Goal: Task Accomplishment & Management: Complete application form

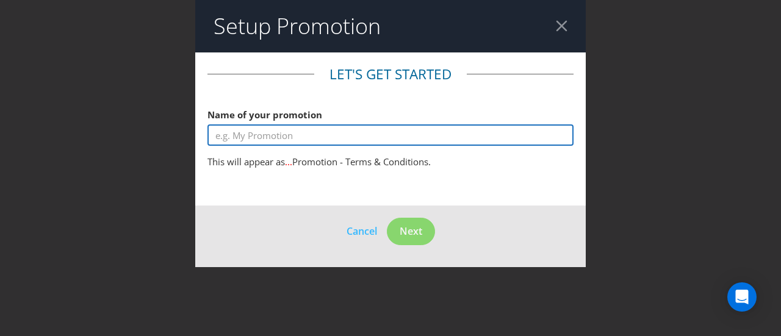
click at [240, 128] on input "text" at bounding box center [390, 134] width 366 height 21
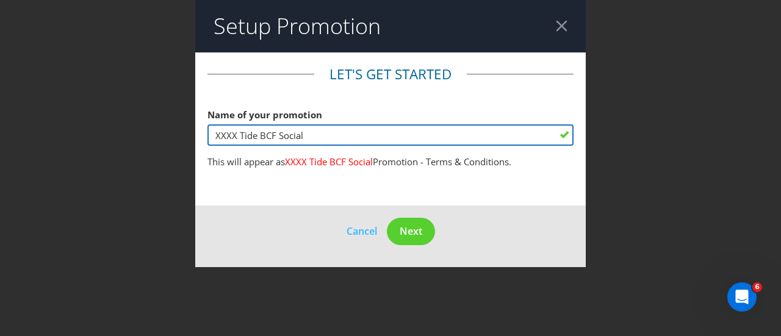
click at [344, 143] on input "XXXX Tide BCF Social" at bounding box center [390, 134] width 366 height 21
type input "XXXX Tide BCF Social Giveaway"
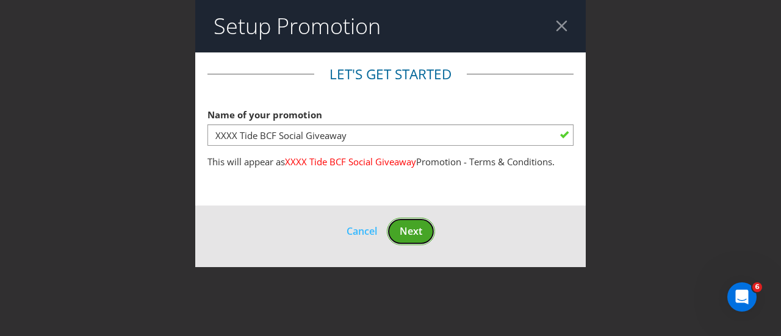
click at [409, 226] on span "Next" at bounding box center [411, 231] width 23 height 13
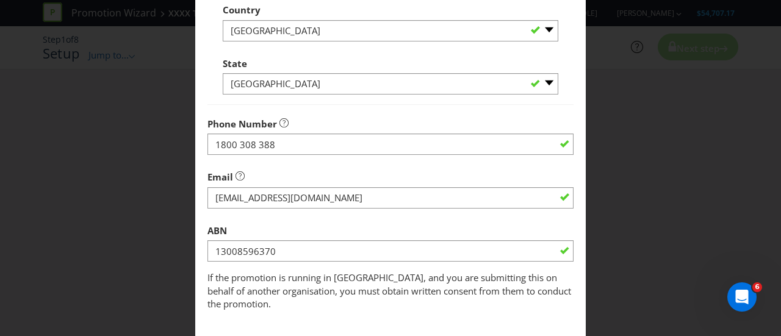
scroll to position [459, 0]
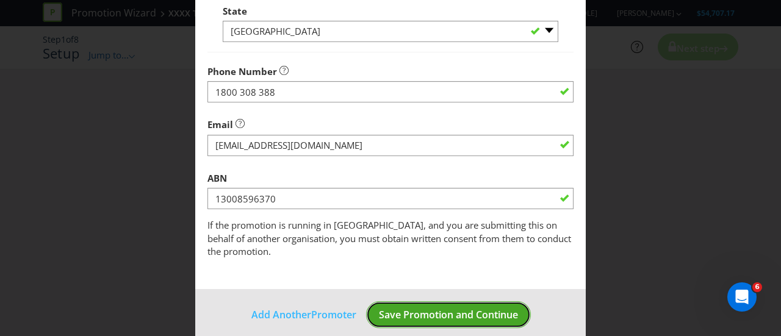
click at [393, 301] on button "Save Promotion and Continue" at bounding box center [448, 314] width 165 height 27
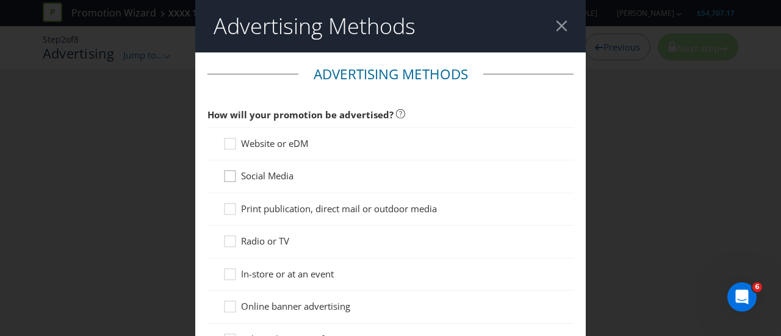
click at [231, 176] on icon at bounding box center [232, 179] width 18 height 18
click at [0, 0] on input "Social Media" at bounding box center [0, 0] width 0 height 0
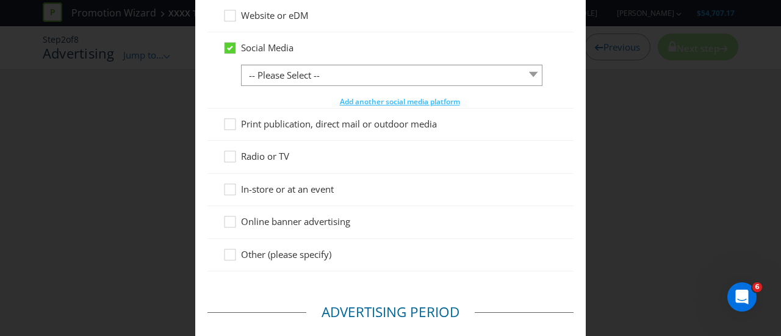
scroll to position [101, 0]
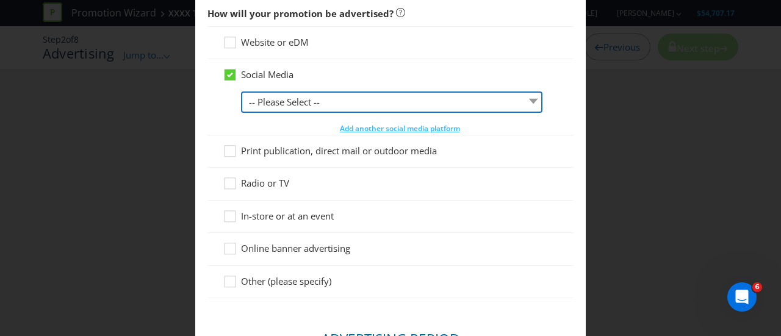
click at [331, 107] on select "-- Please Select -- Facebook X Instagram Snapchat LinkedIn Pinterest Tumblr You…" at bounding box center [391, 102] width 301 height 21
select select "INSTAGRAM"
click at [241, 92] on select "-- Please Select -- Facebook X Instagram Snapchat LinkedIn Pinterest Tumblr You…" at bounding box center [391, 102] width 301 height 21
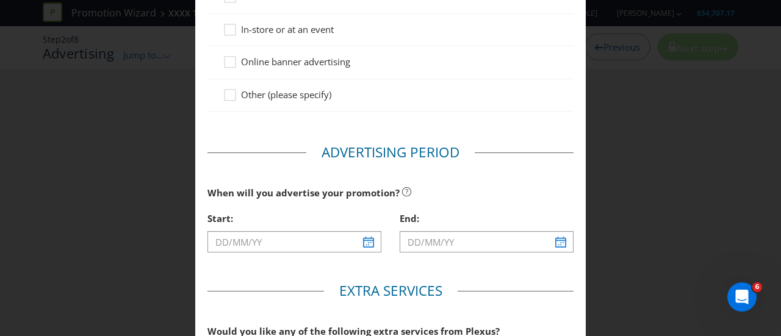
scroll to position [305, 0]
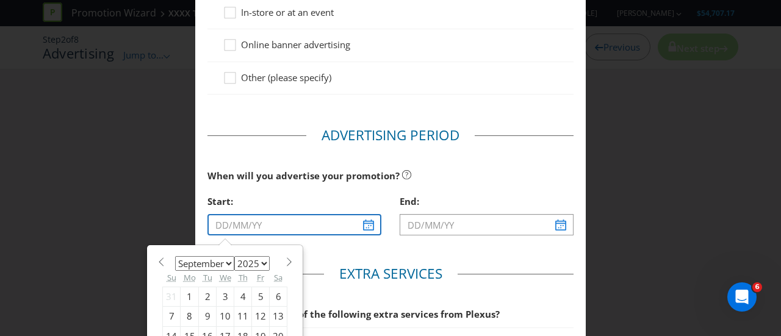
click at [360, 221] on input "text" at bounding box center [294, 224] width 174 height 21
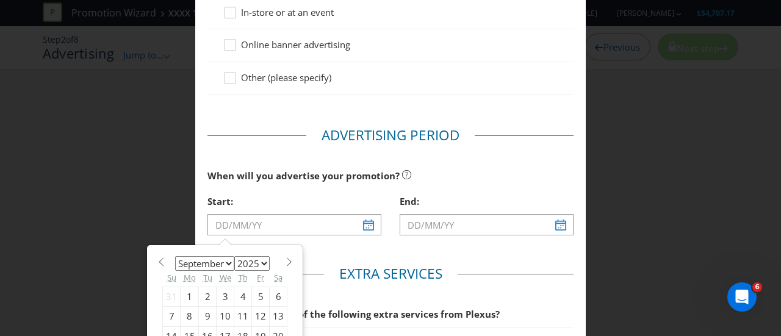
click at [299, 193] on div "Start:" at bounding box center [294, 201] width 174 height 25
